Goal: Information Seeking & Learning: Learn about a topic

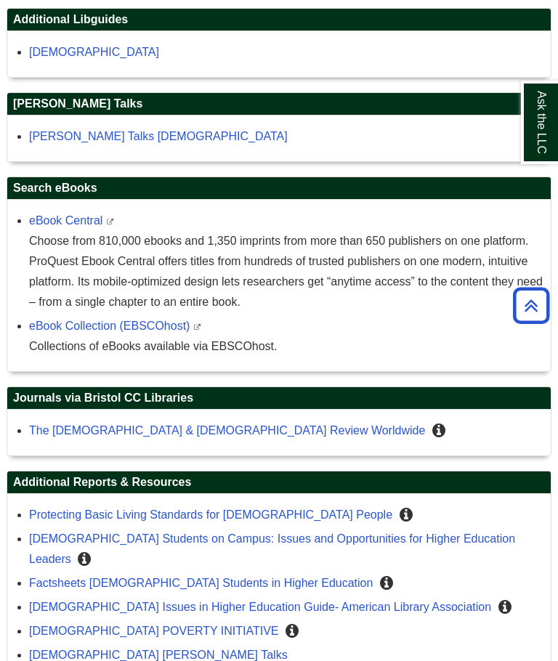
scroll to position [822, 0]
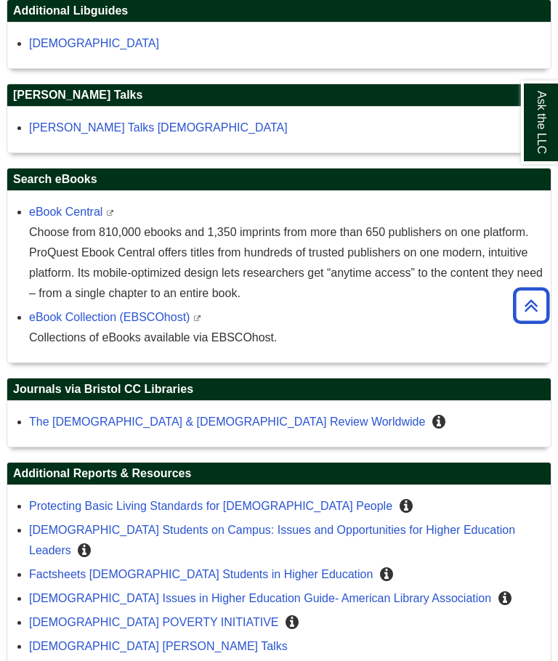
click at [199, 428] on link "The Gay & Lesbian Review Worldwide" at bounding box center [227, 422] width 396 height 12
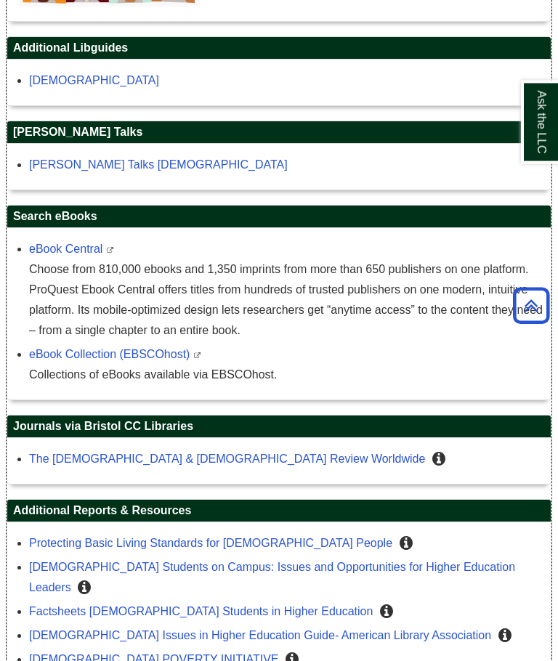
scroll to position [785, 0]
click at [63, 81] on link "[DEMOGRAPHIC_DATA]" at bounding box center [94, 80] width 130 height 12
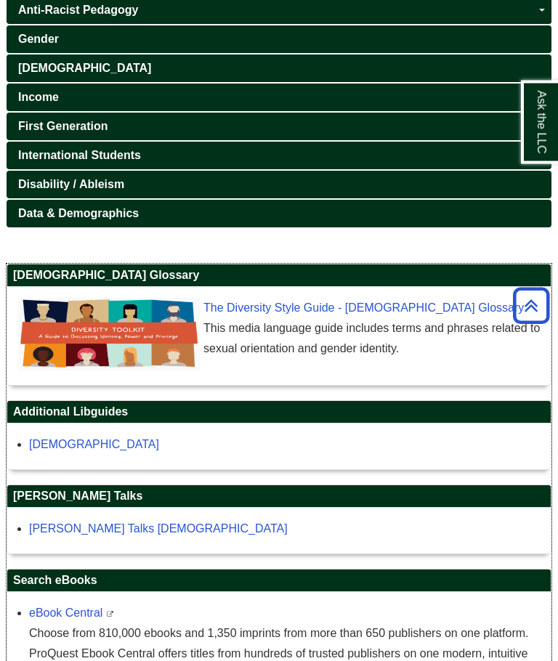
scroll to position [421, 0]
click at [57, 451] on link "[DEMOGRAPHIC_DATA]" at bounding box center [94, 444] width 130 height 12
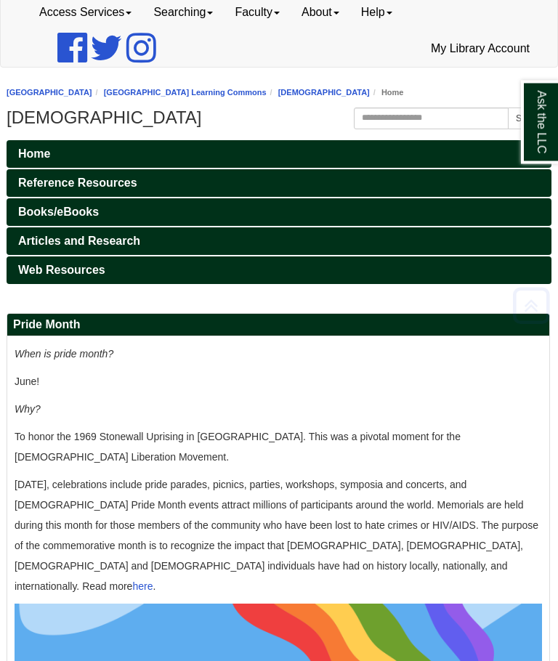
scroll to position [102, 0]
click at [336, 238] on link "Articles and Research" at bounding box center [279, 241] width 545 height 28
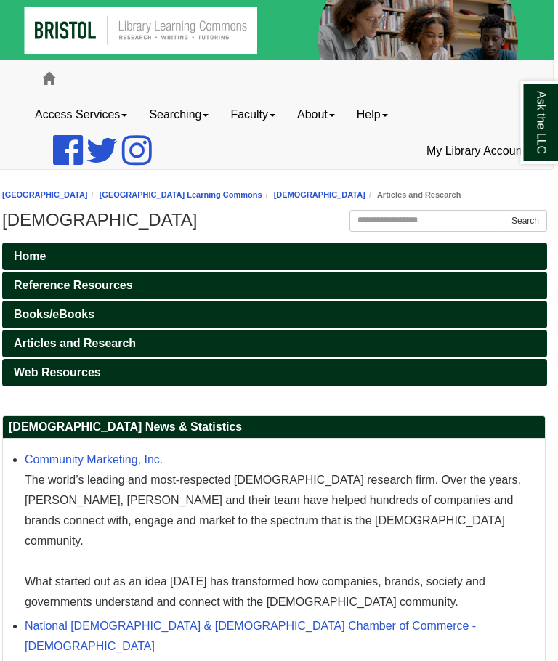
scroll to position [0, 4]
click at [342, 341] on link "Articles and Research" at bounding box center [274, 344] width 545 height 28
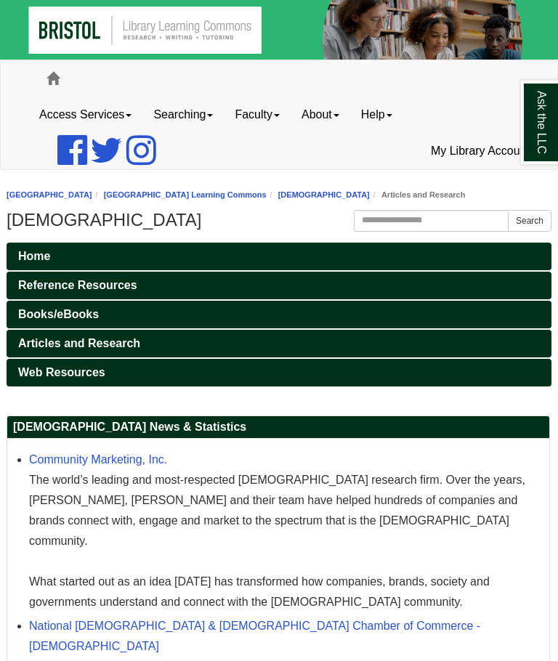
click at [158, 344] on link "Articles and Research" at bounding box center [279, 344] width 545 height 28
click at [315, 279] on link "Reference Resources" at bounding box center [279, 286] width 545 height 28
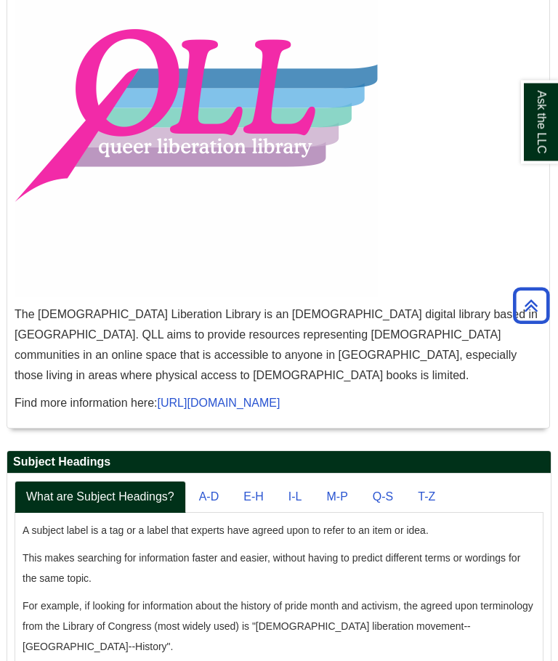
scroll to position [513, 0]
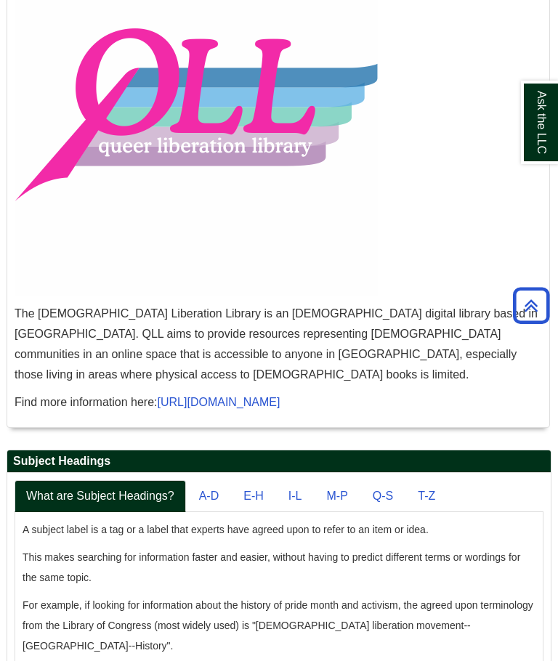
click at [280, 396] on link "[URL][DOMAIN_NAME]" at bounding box center [219, 402] width 123 height 12
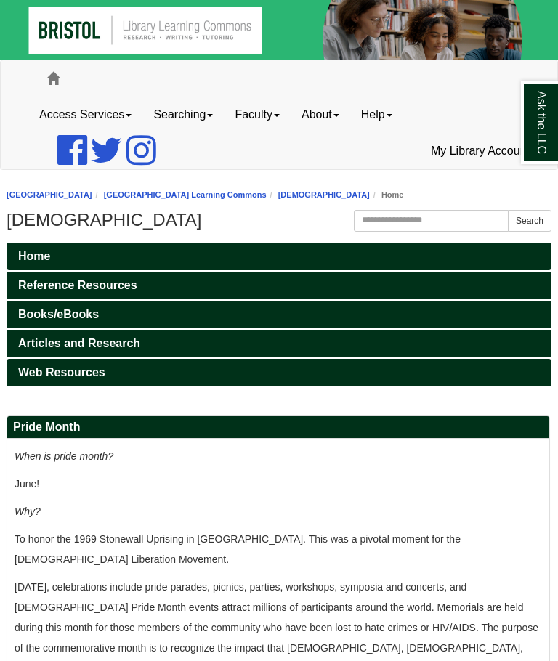
click at [229, 288] on link "Reference Resources" at bounding box center [279, 286] width 545 height 28
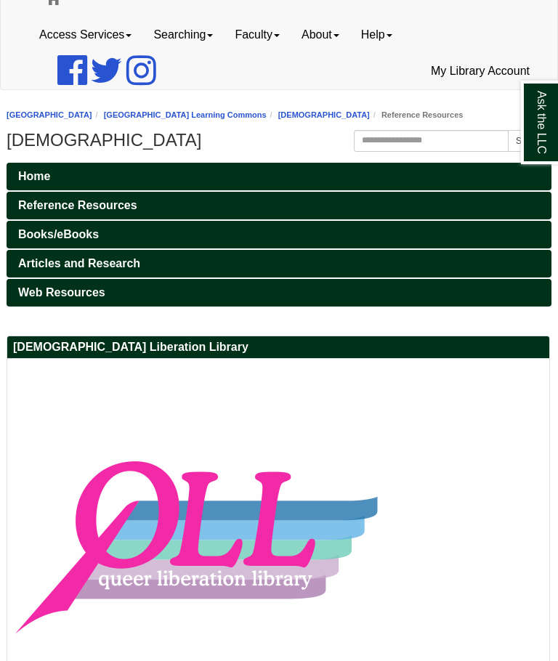
scroll to position [82, 0]
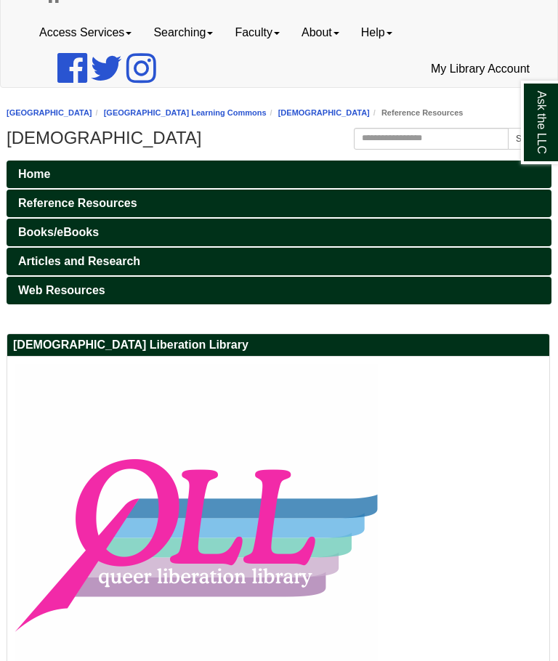
click at [349, 230] on link "Books/eBooks" at bounding box center [279, 233] width 545 height 28
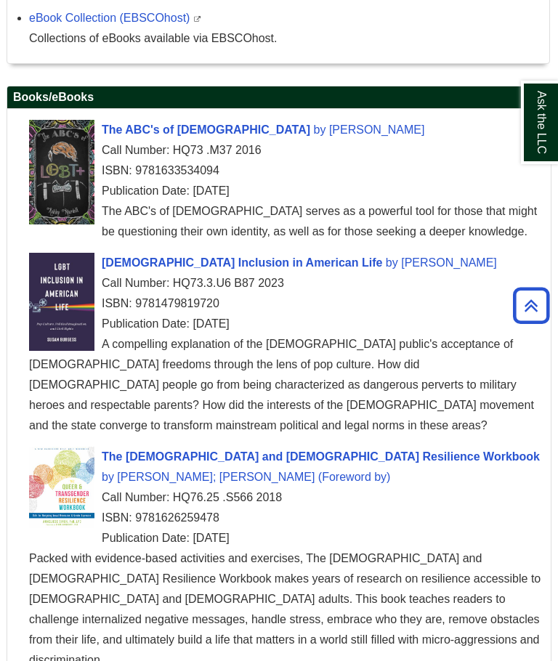
scroll to position [549, 0]
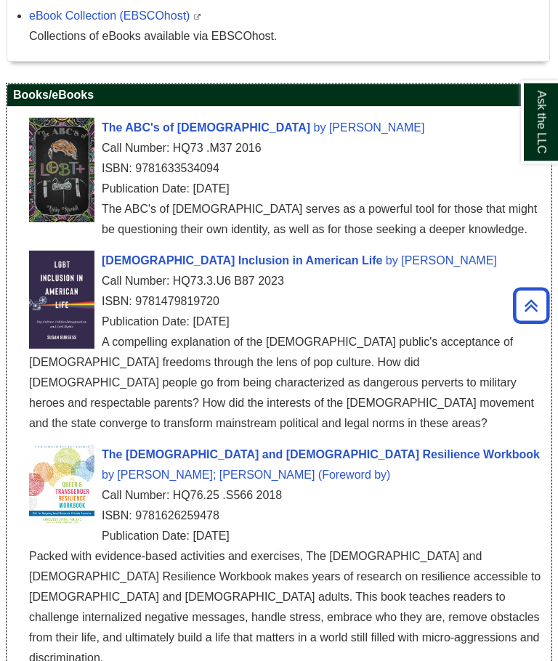
click at [401, 264] on span "[PERSON_NAME]" at bounding box center [449, 261] width 96 height 12
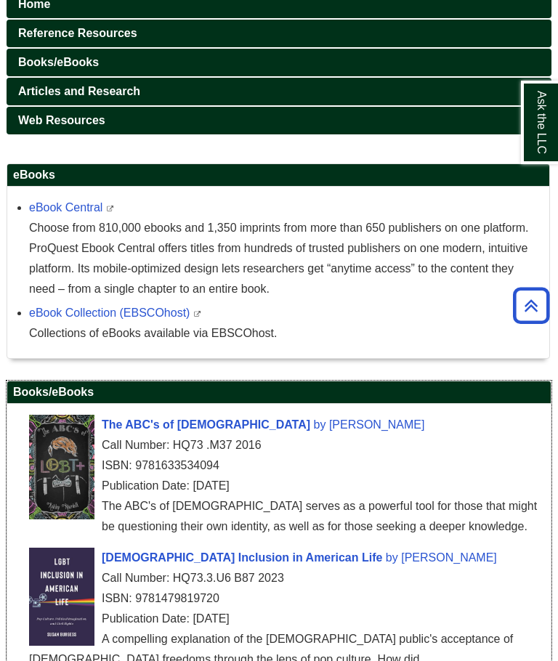
scroll to position [251, 0]
click at [89, 211] on link "eBook Central" at bounding box center [65, 208] width 73 height 12
click at [86, 211] on link "eBook Central" at bounding box center [65, 207] width 73 height 12
click at [94, 214] on link "eBook Central" at bounding box center [65, 207] width 73 height 12
